Goal: Purchase product/service

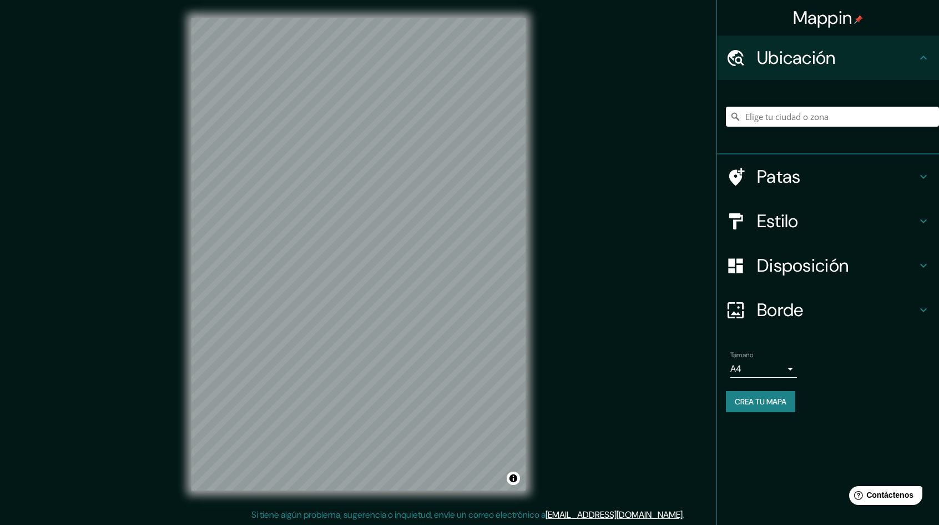
click at [547, 353] on div "Mappin Ubicación Patas Estilo Disposición Borde Elige un borde. Consejo : puede…" at bounding box center [469, 263] width 939 height 526
click at [923, 169] on div "Patas" at bounding box center [828, 176] width 222 height 44
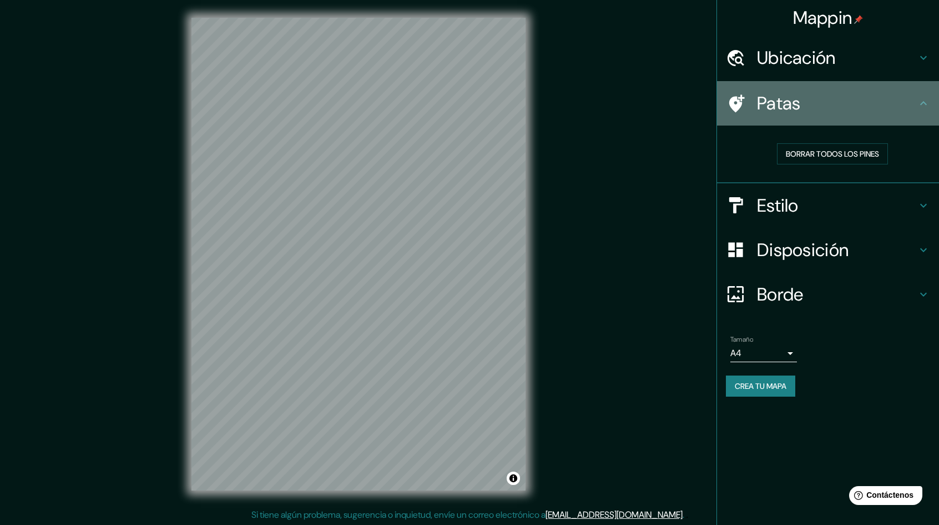
click at [925, 110] on div "Patas" at bounding box center [828, 103] width 222 height 44
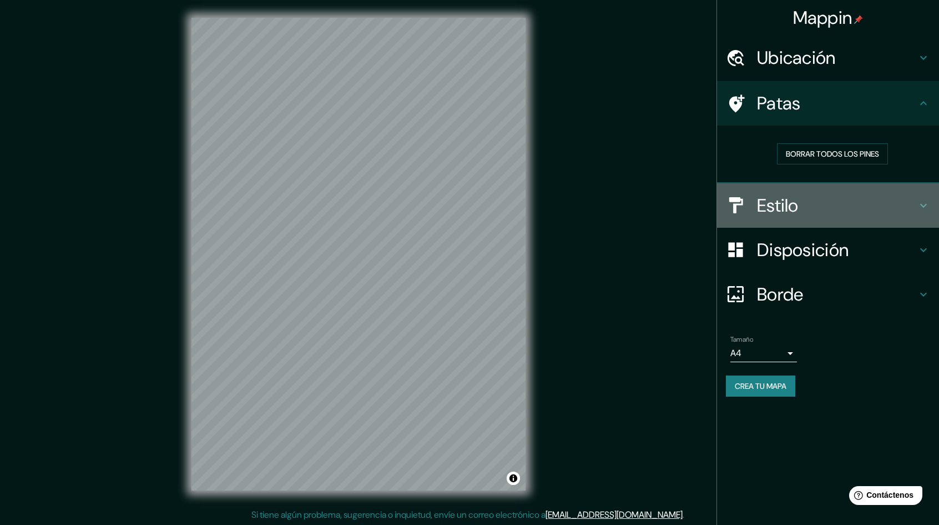
click at [915, 199] on h4 "Estilo" at bounding box center [837, 205] width 160 height 22
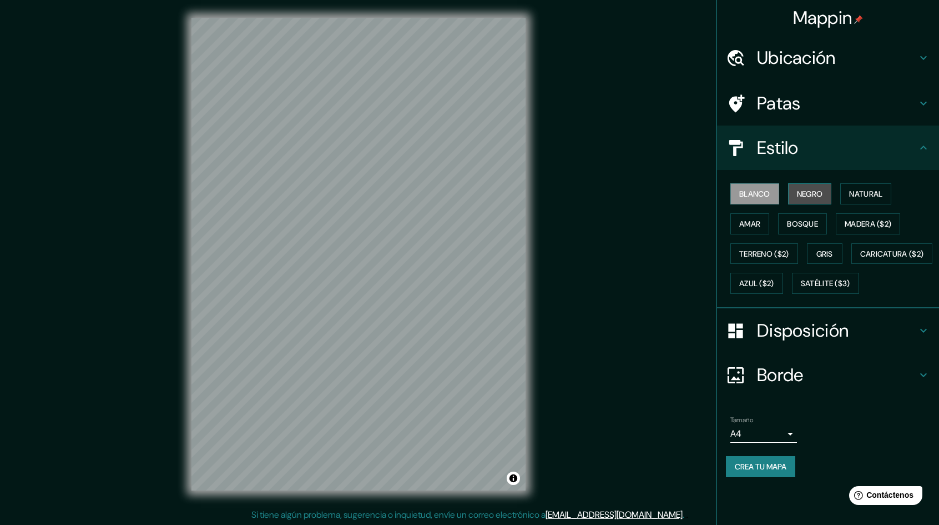
click at [812, 194] on font "Negro" at bounding box center [810, 194] width 26 height 10
click at [858, 192] on font "Natural" at bounding box center [865, 194] width 33 height 10
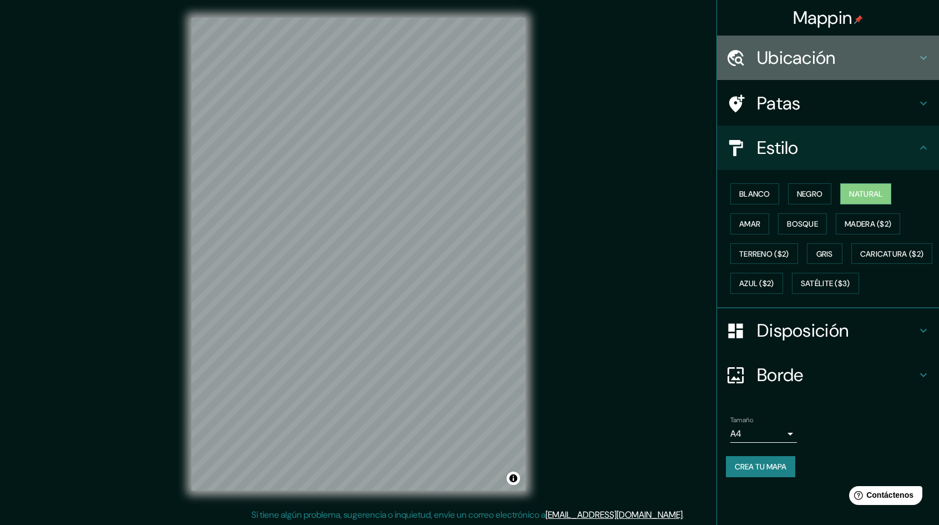
click at [840, 54] on h4 "Ubicación" at bounding box center [837, 58] width 160 height 22
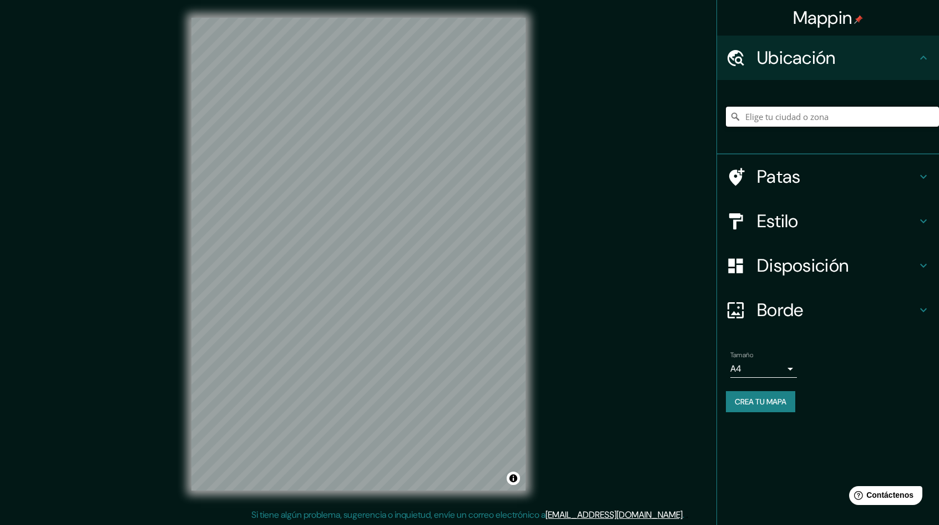
click at [799, 118] on input "Elige tu ciudad o zona" at bounding box center [832, 117] width 213 height 20
paste input "23.26779668260677, -106.43884337601202"
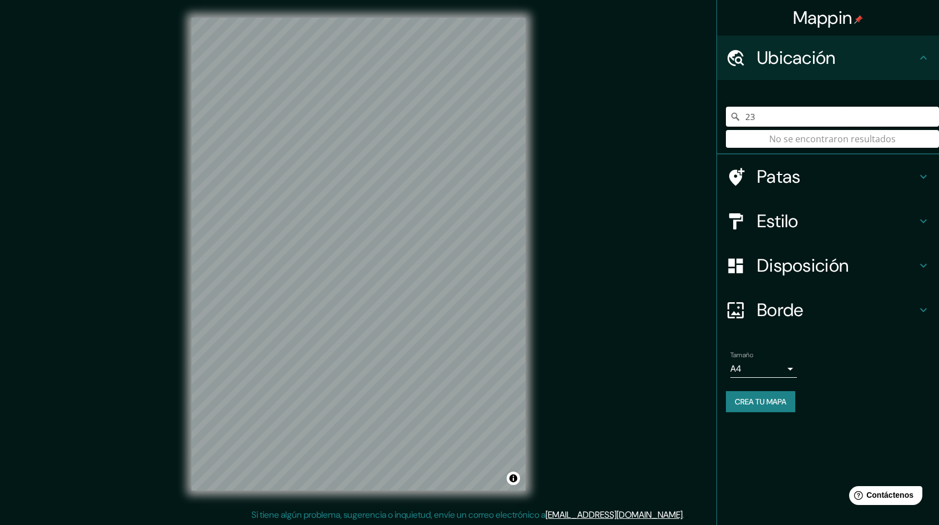
type input "2"
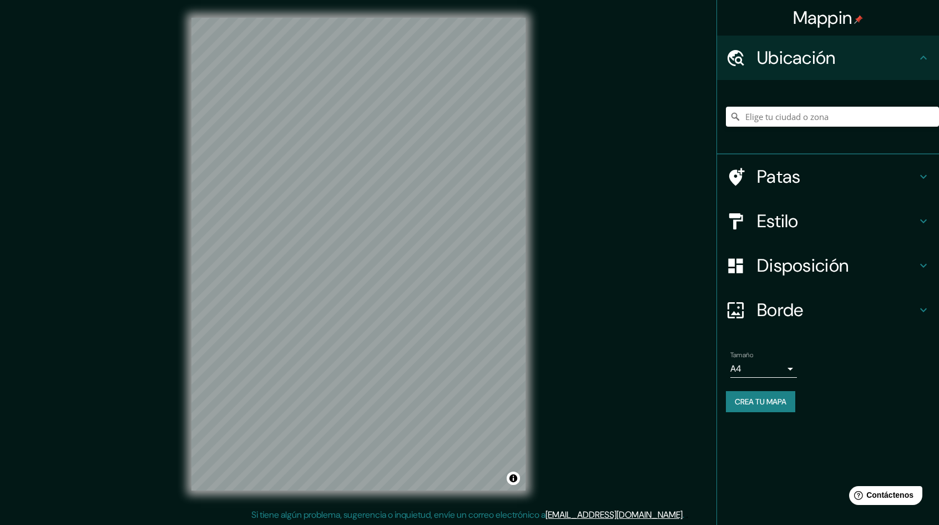
click at [820, 167] on h4 "Patas" at bounding box center [837, 176] width 160 height 22
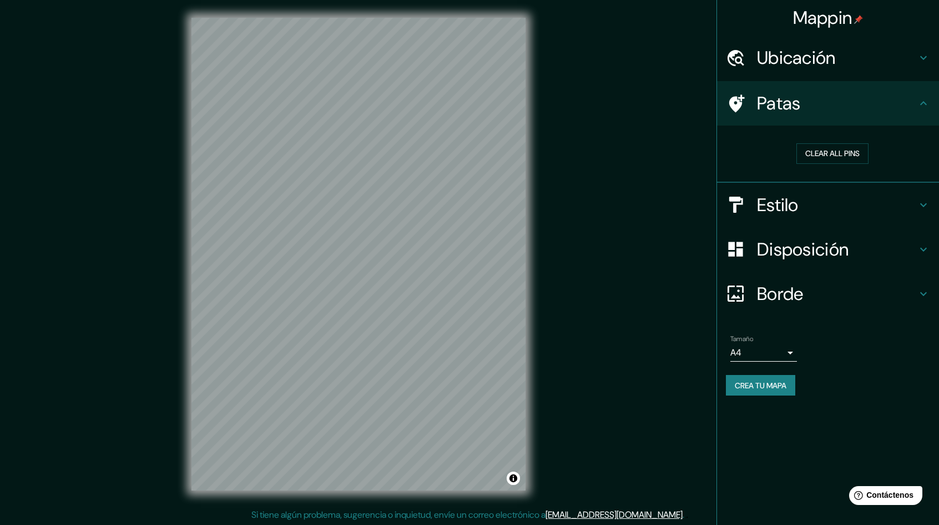
click at [822, 67] on font "Ubicación" at bounding box center [796, 57] width 79 height 23
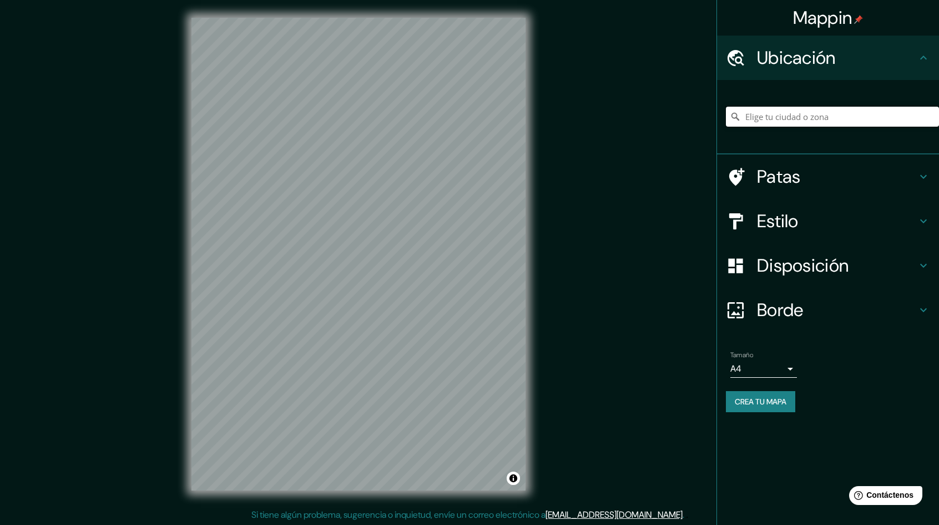
click at [820, 113] on input "Elige tu ciudad o zona" at bounding box center [832, 117] width 213 height 20
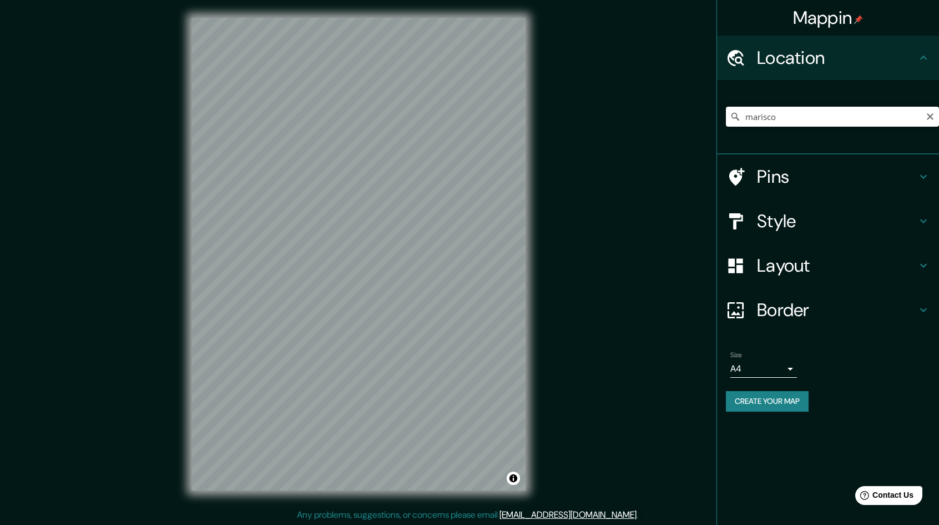
click at [810, 114] on input "marisco" at bounding box center [832, 117] width 213 height 20
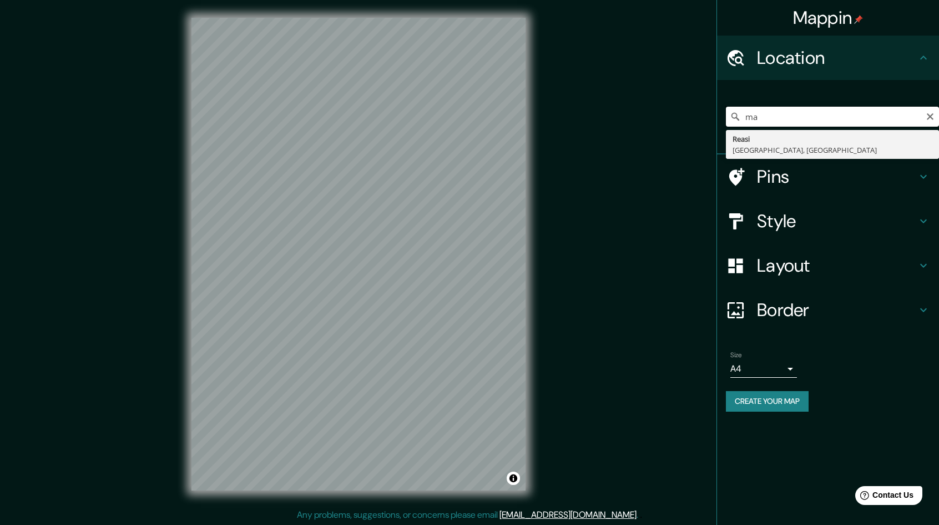
type input "m"
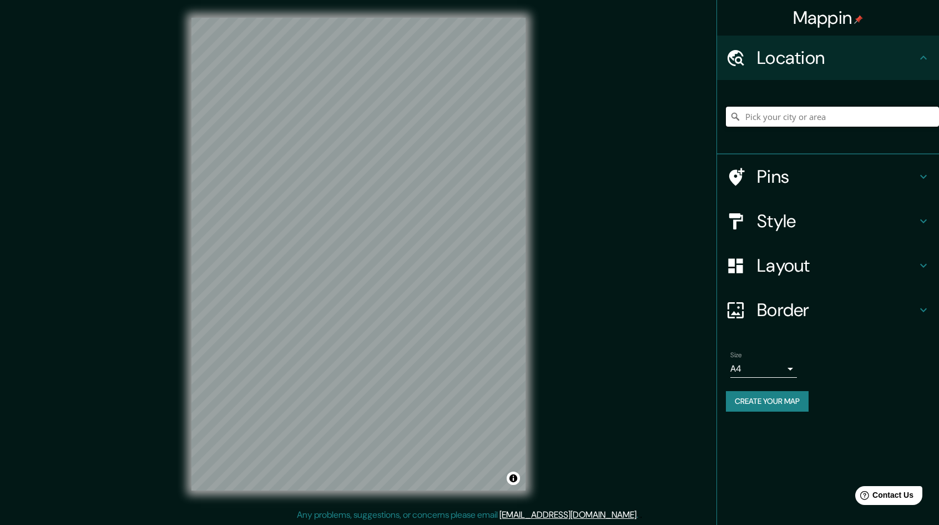
click at [807, 115] on input "Pick your city or area" at bounding box center [832, 117] width 213 height 20
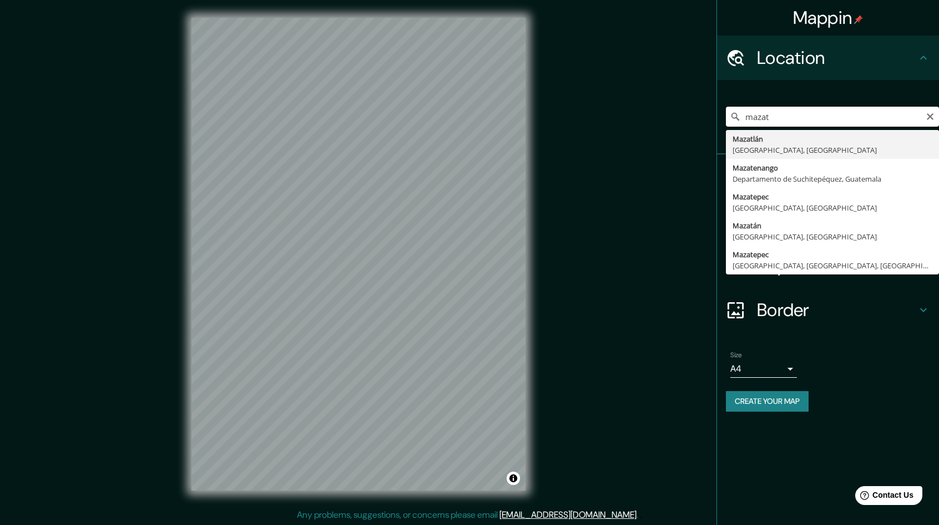
type input "[GEOGRAPHIC_DATA], [GEOGRAPHIC_DATA], [GEOGRAPHIC_DATA]"
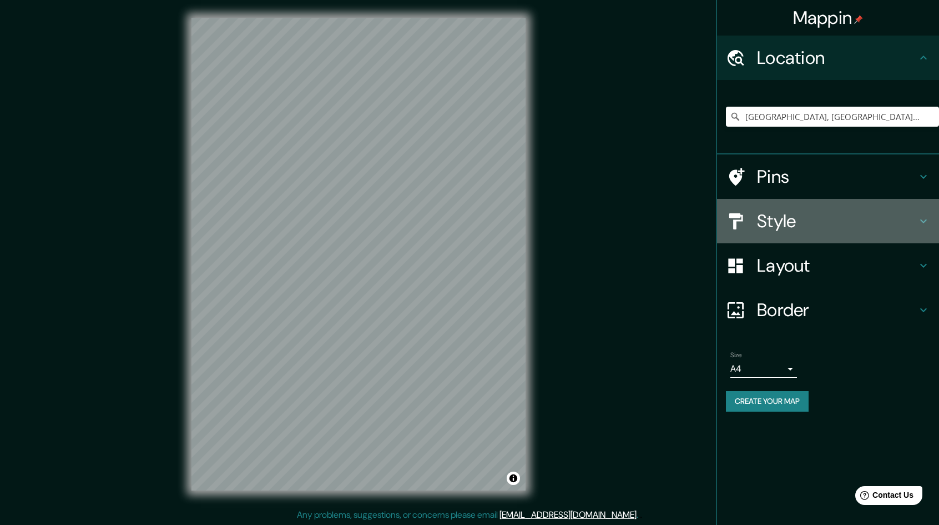
click at [802, 208] on div "Style" at bounding box center [828, 221] width 222 height 44
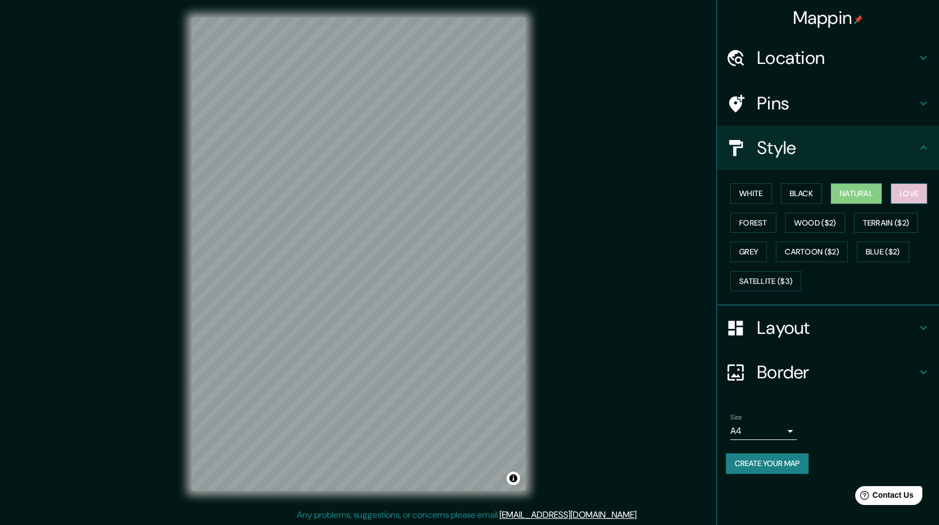
click at [927, 186] on button "Love" at bounding box center [909, 193] width 37 height 21
click at [753, 218] on button "Forest" at bounding box center [754, 223] width 46 height 21
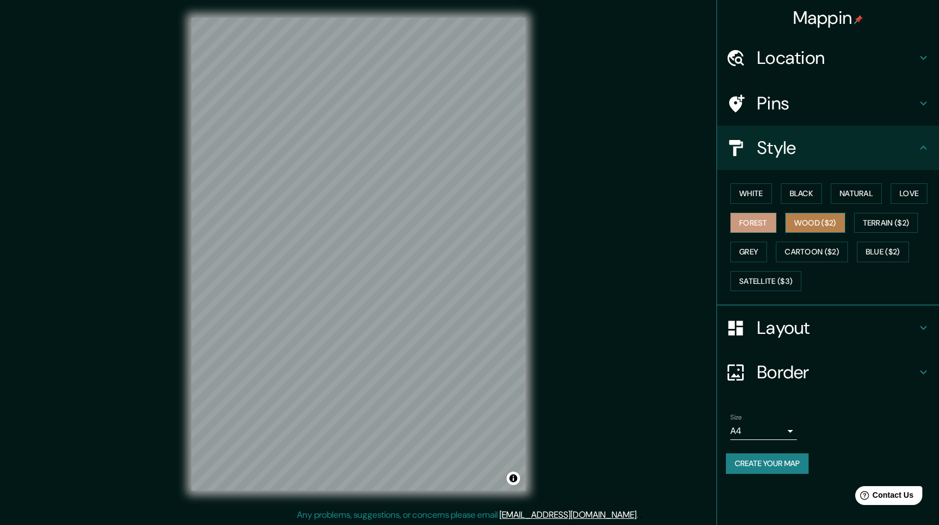
click at [795, 221] on button "Wood ($2)" at bounding box center [816, 223] width 60 height 21
click at [892, 227] on button "Terrain ($2)" at bounding box center [886, 223] width 64 height 21
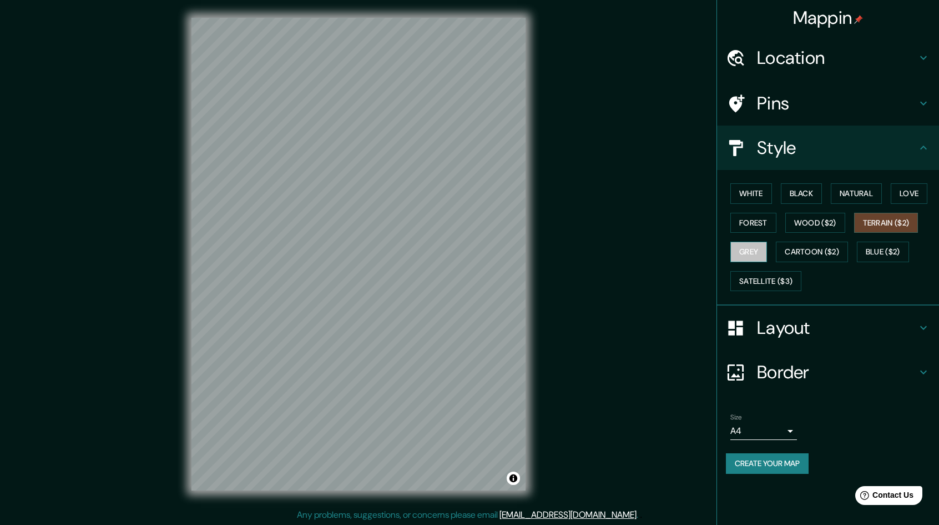
click at [744, 251] on button "Grey" at bounding box center [749, 251] width 37 height 21
click at [804, 248] on button "Cartoon ($2)" at bounding box center [812, 251] width 72 height 21
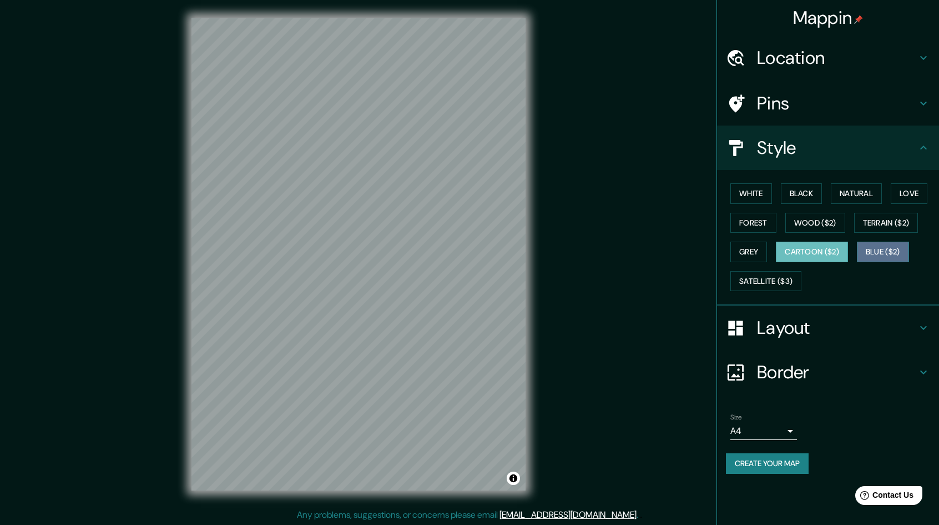
click at [894, 255] on button "Blue ($2)" at bounding box center [883, 251] width 52 height 21
click at [766, 281] on button "Satellite ($3)" at bounding box center [766, 281] width 71 height 21
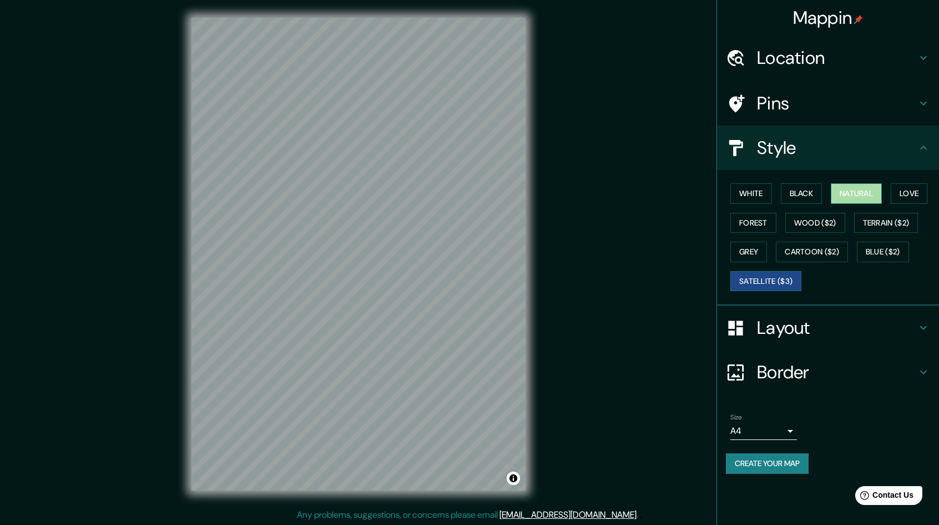
click at [858, 194] on button "Natural" at bounding box center [856, 193] width 51 height 21
